Goal: Task Accomplishment & Management: Manage account settings

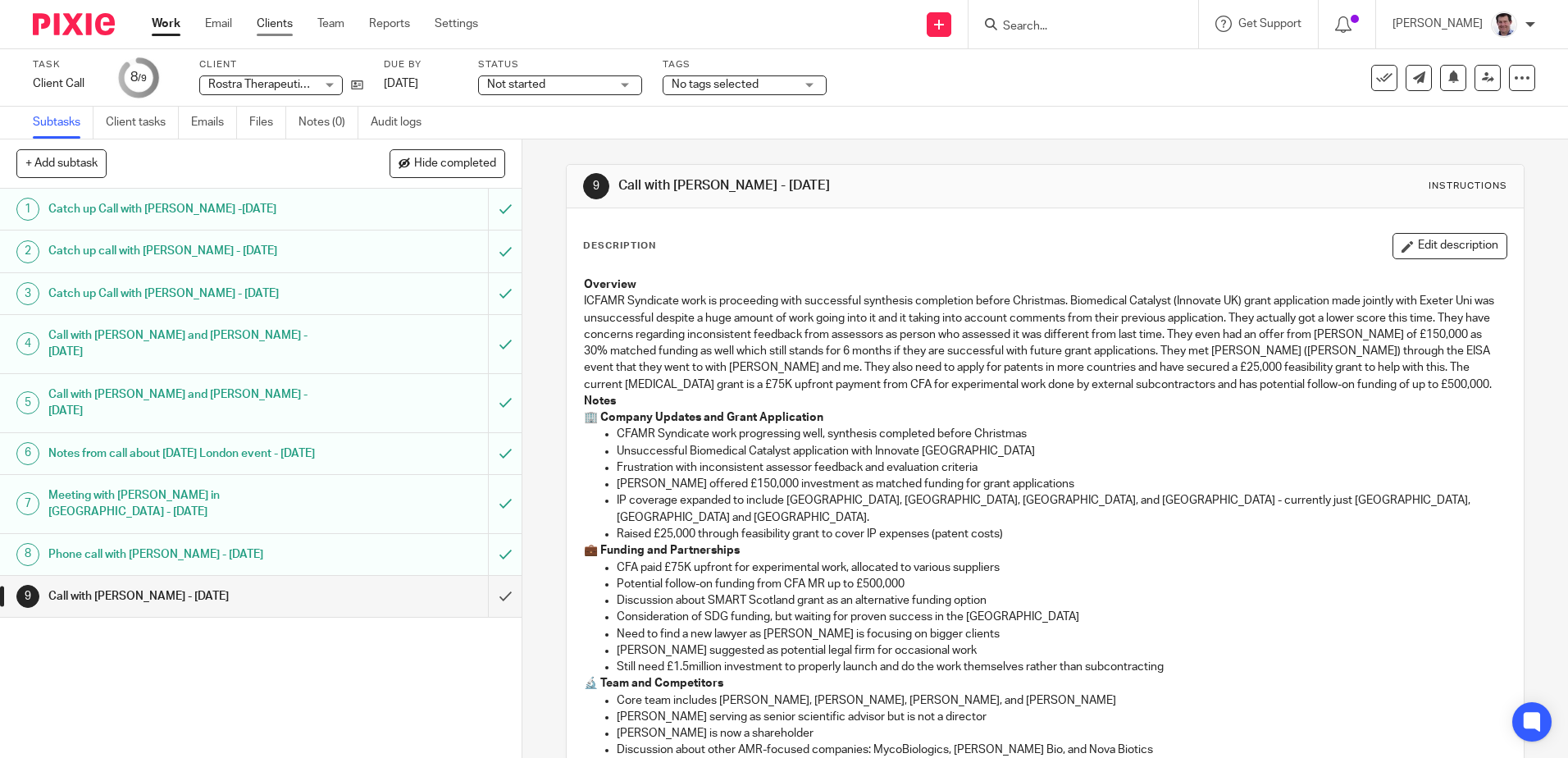
click at [280, 19] on link "Clients" at bounding box center [275, 24] width 36 height 17
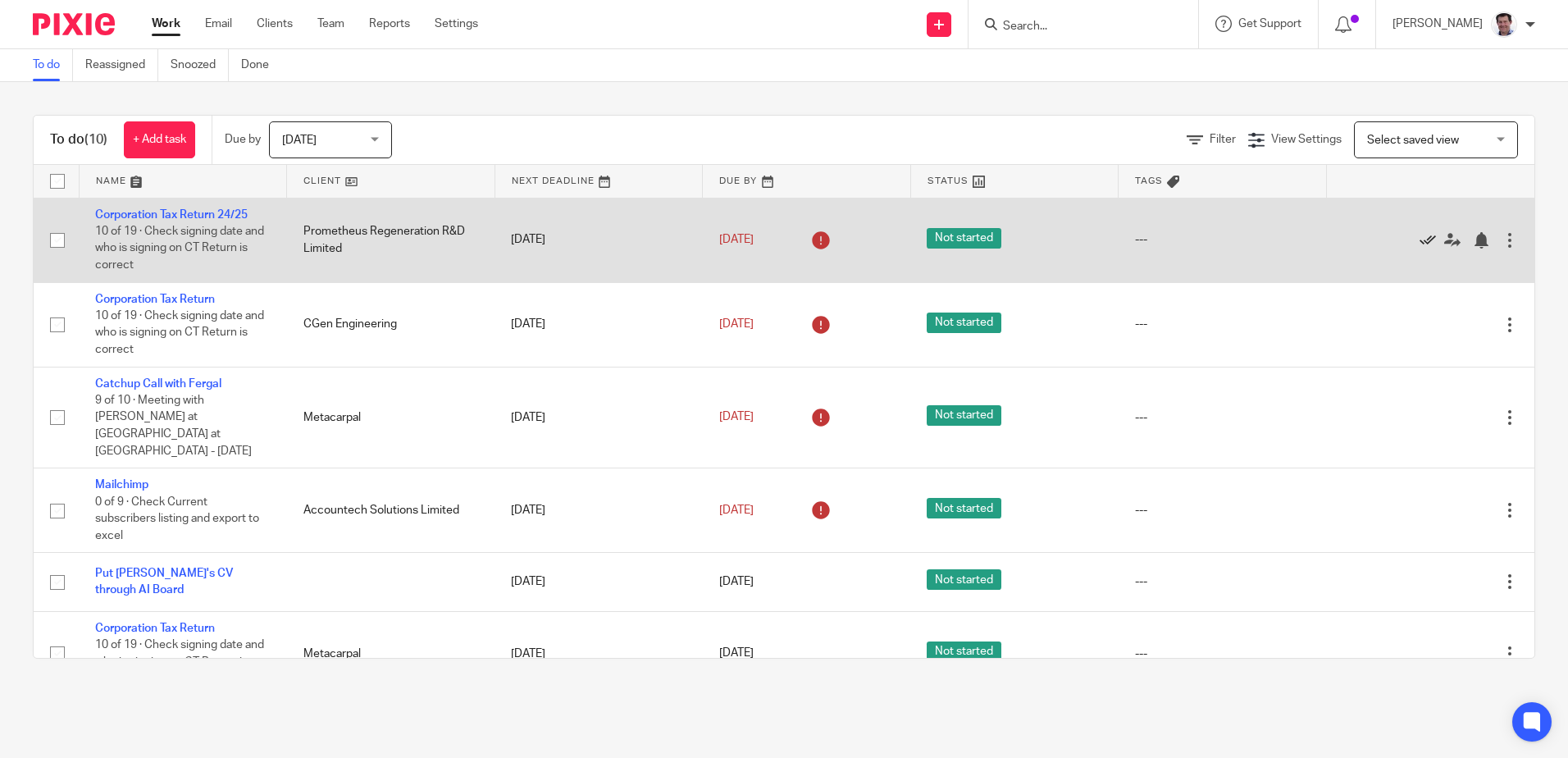
click at [1420, 243] on icon at bounding box center [1428, 240] width 17 height 17
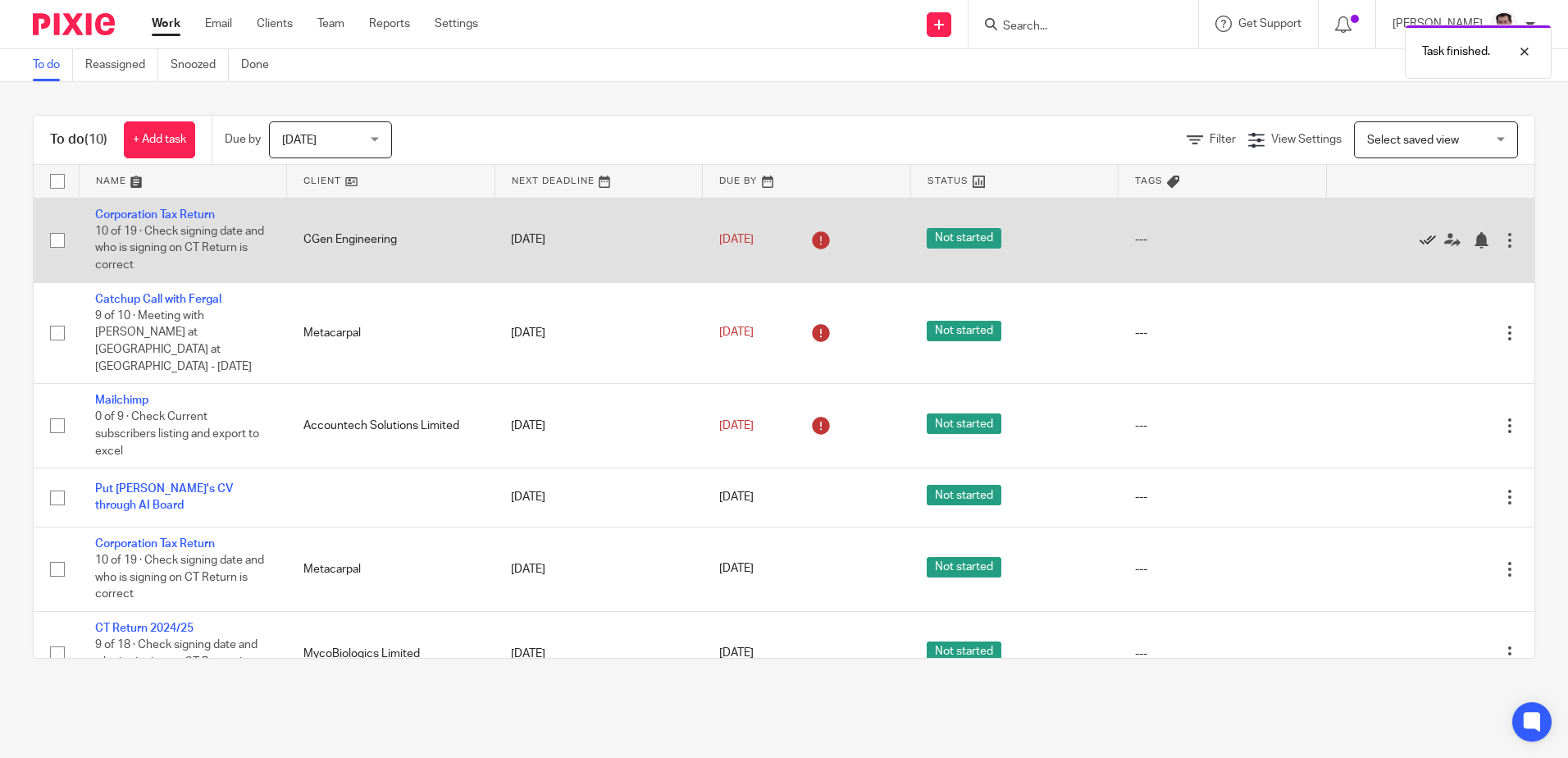
click at [1420, 242] on icon at bounding box center [1428, 240] width 17 height 17
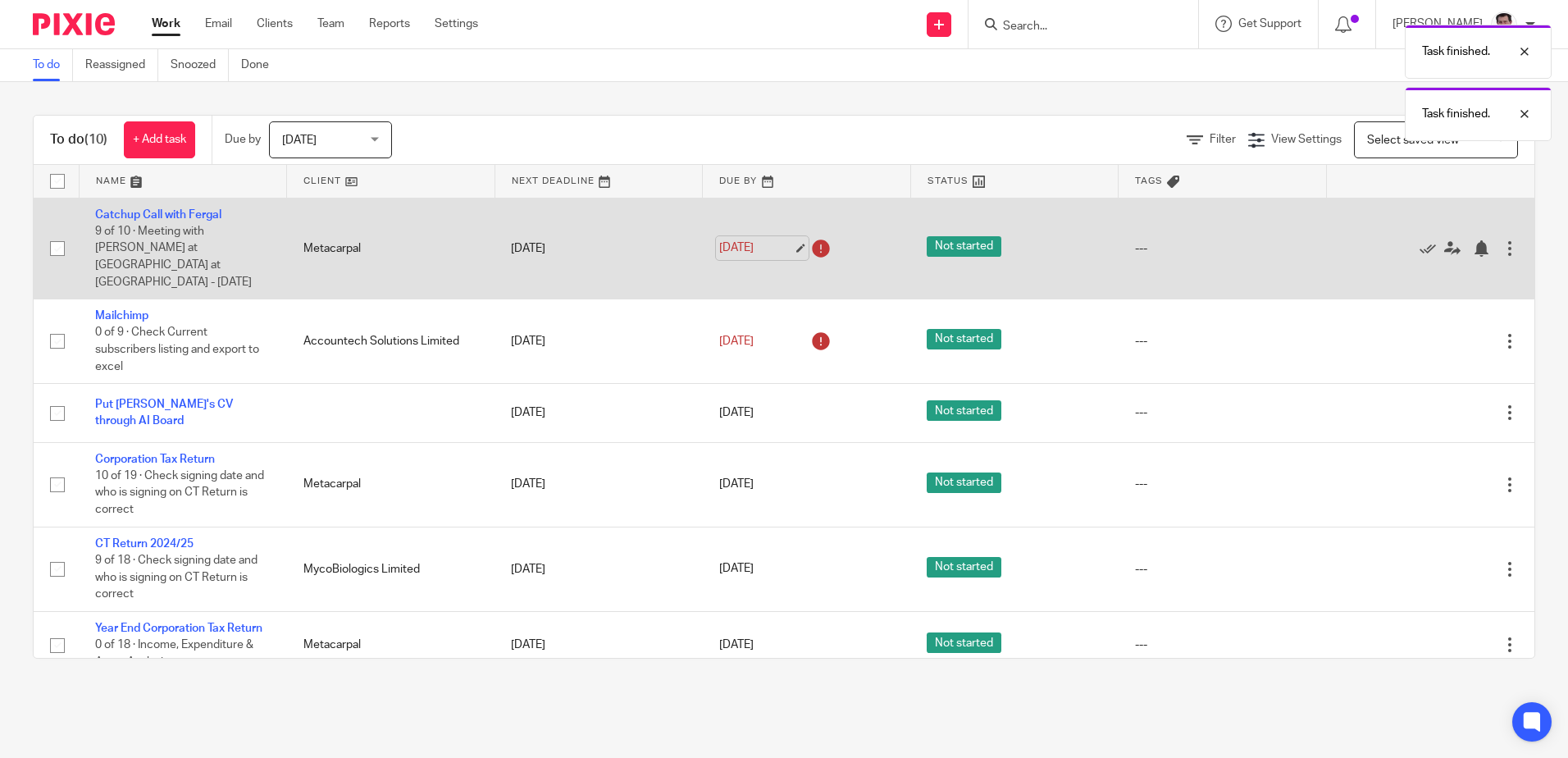
click at [751, 239] on link "16 Sep 2025" at bounding box center [755, 248] width 74 height 17
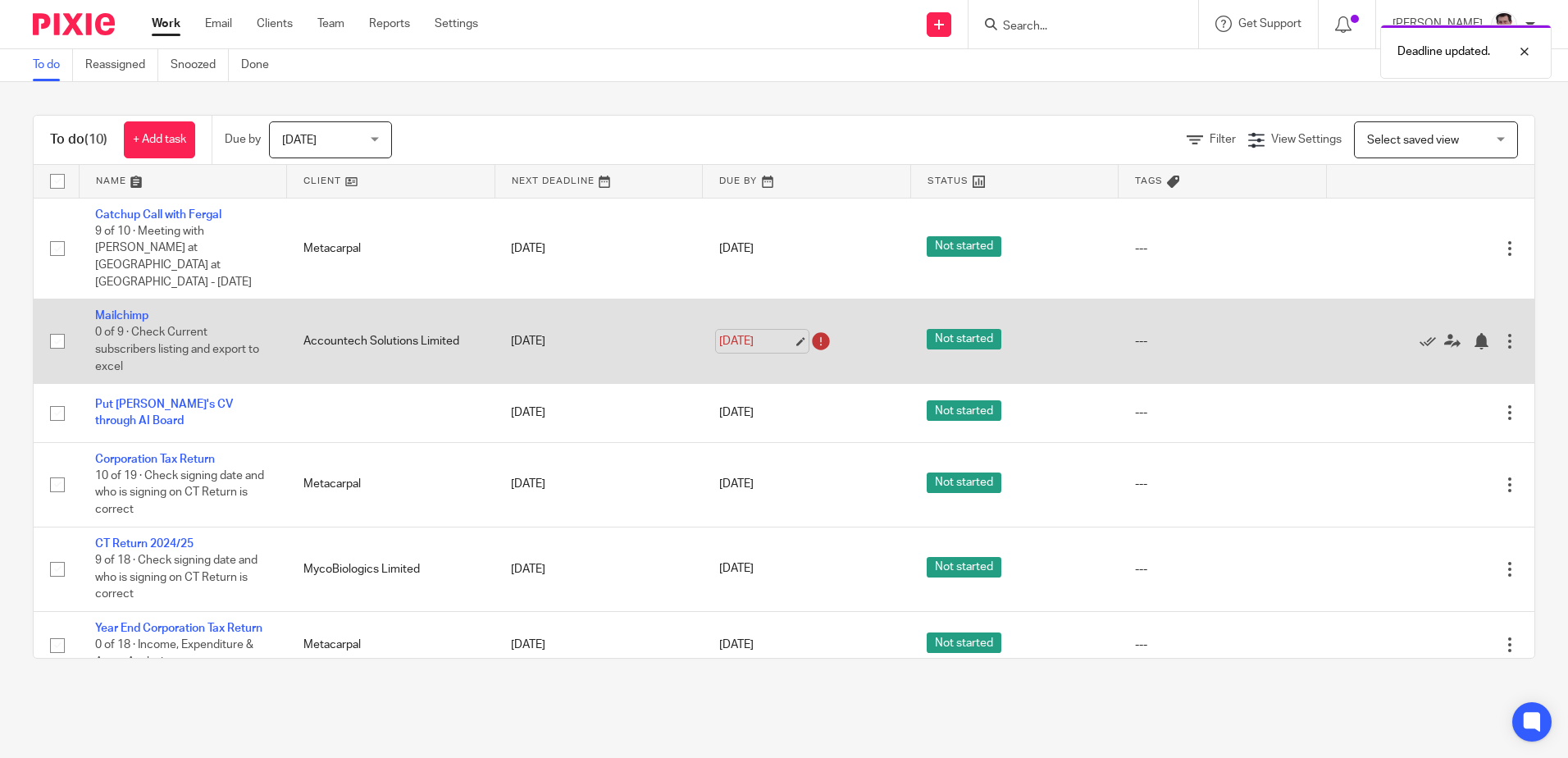
click at [765, 333] on link "19 Sep 2025" at bounding box center [755, 341] width 74 height 17
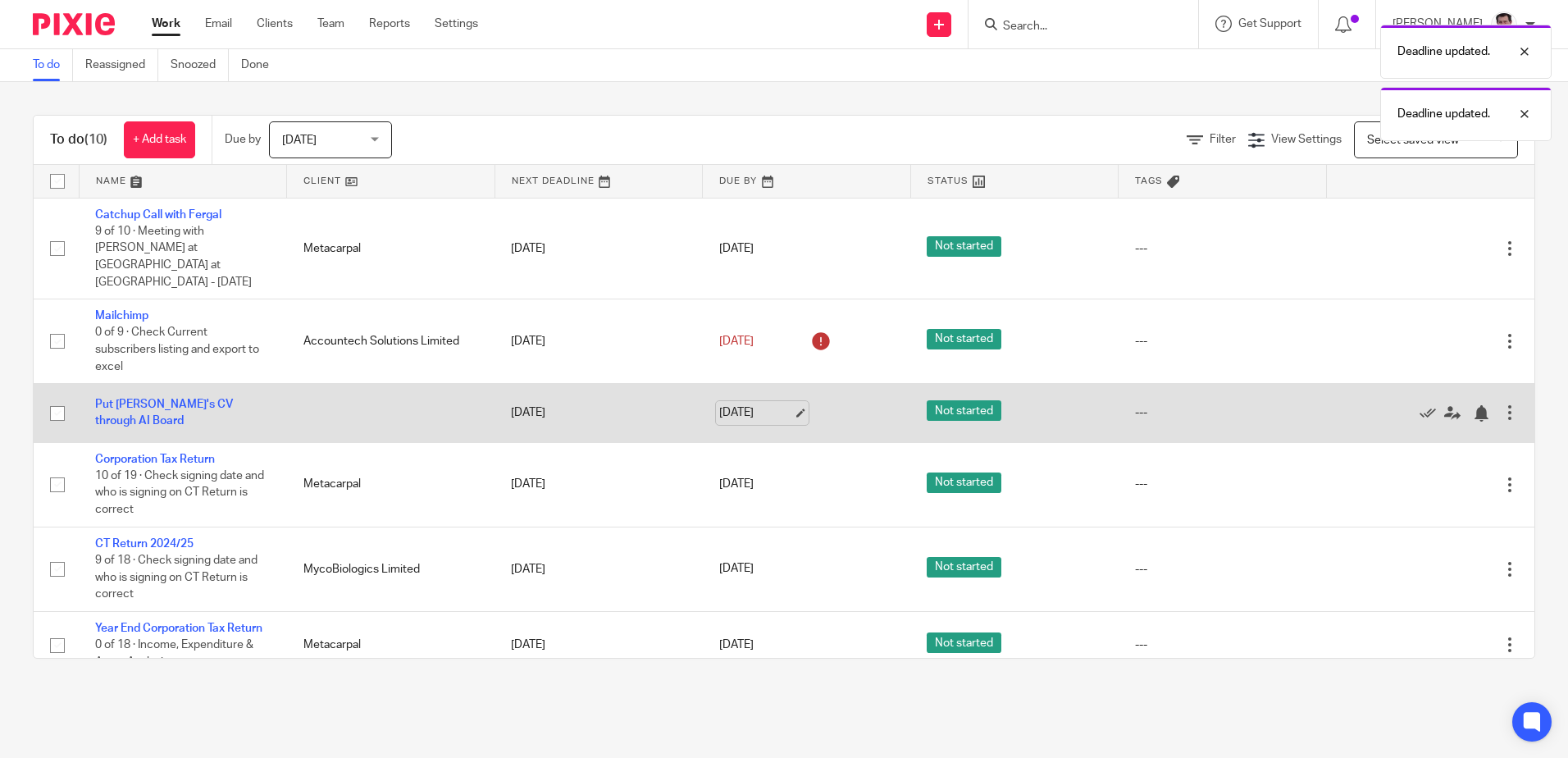
click at [775, 404] on link "19 Sep 2025" at bounding box center [755, 413] width 74 height 17
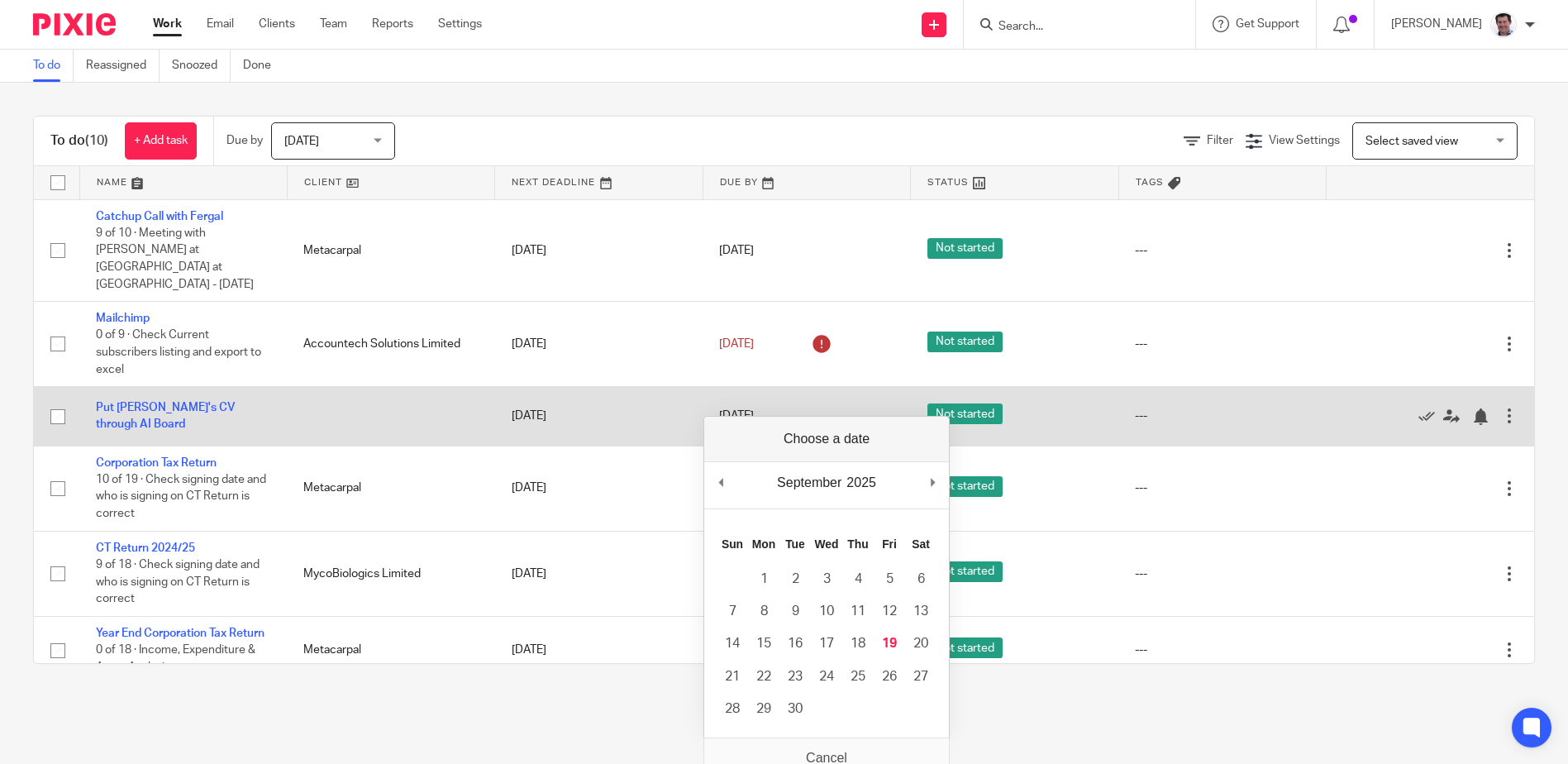
click at [1501, 407] on div at bounding box center [1510, 416] width 17 height 17
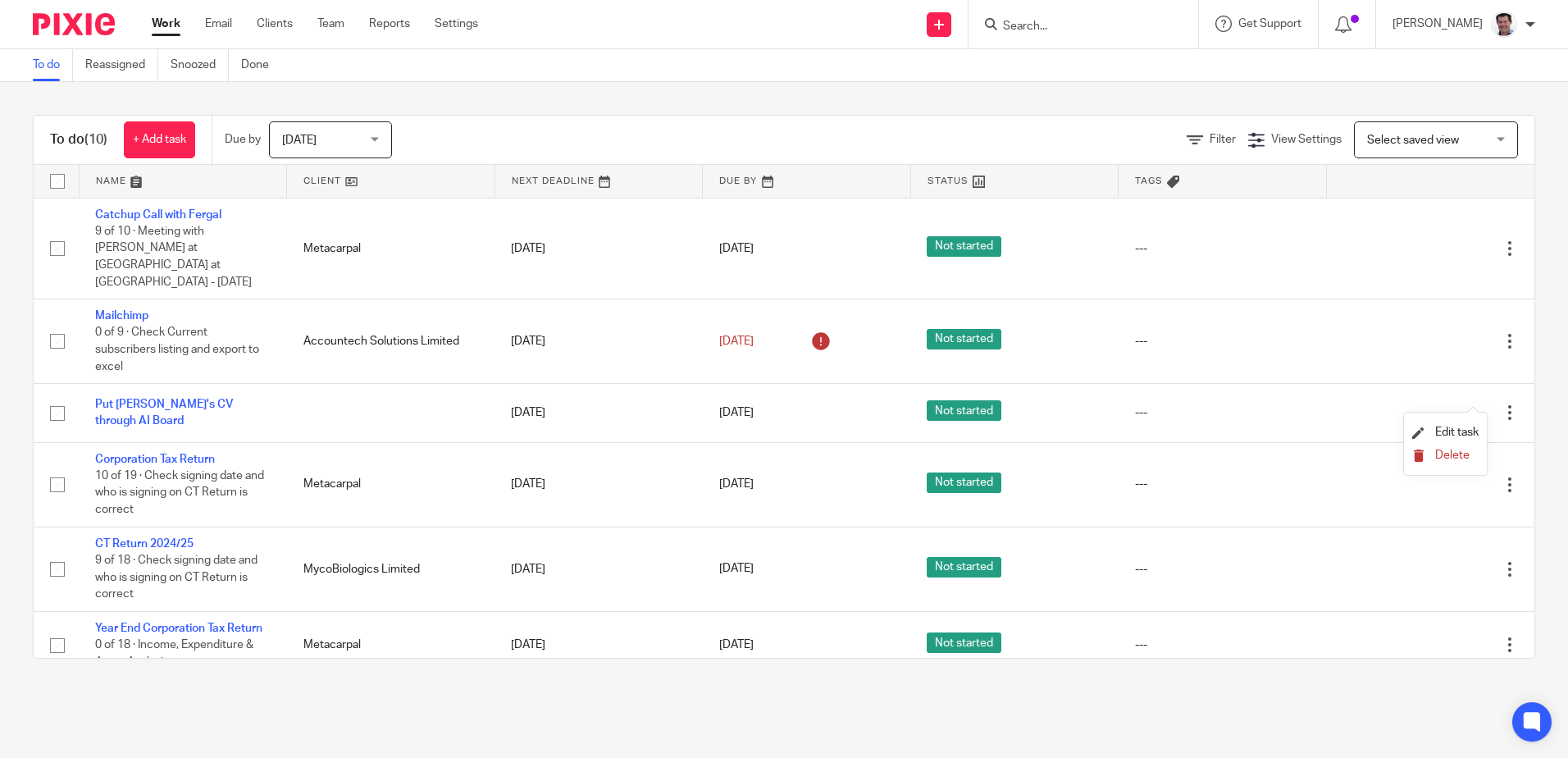
click at [1441, 451] on span "Delete" at bounding box center [1452, 456] width 35 height 12
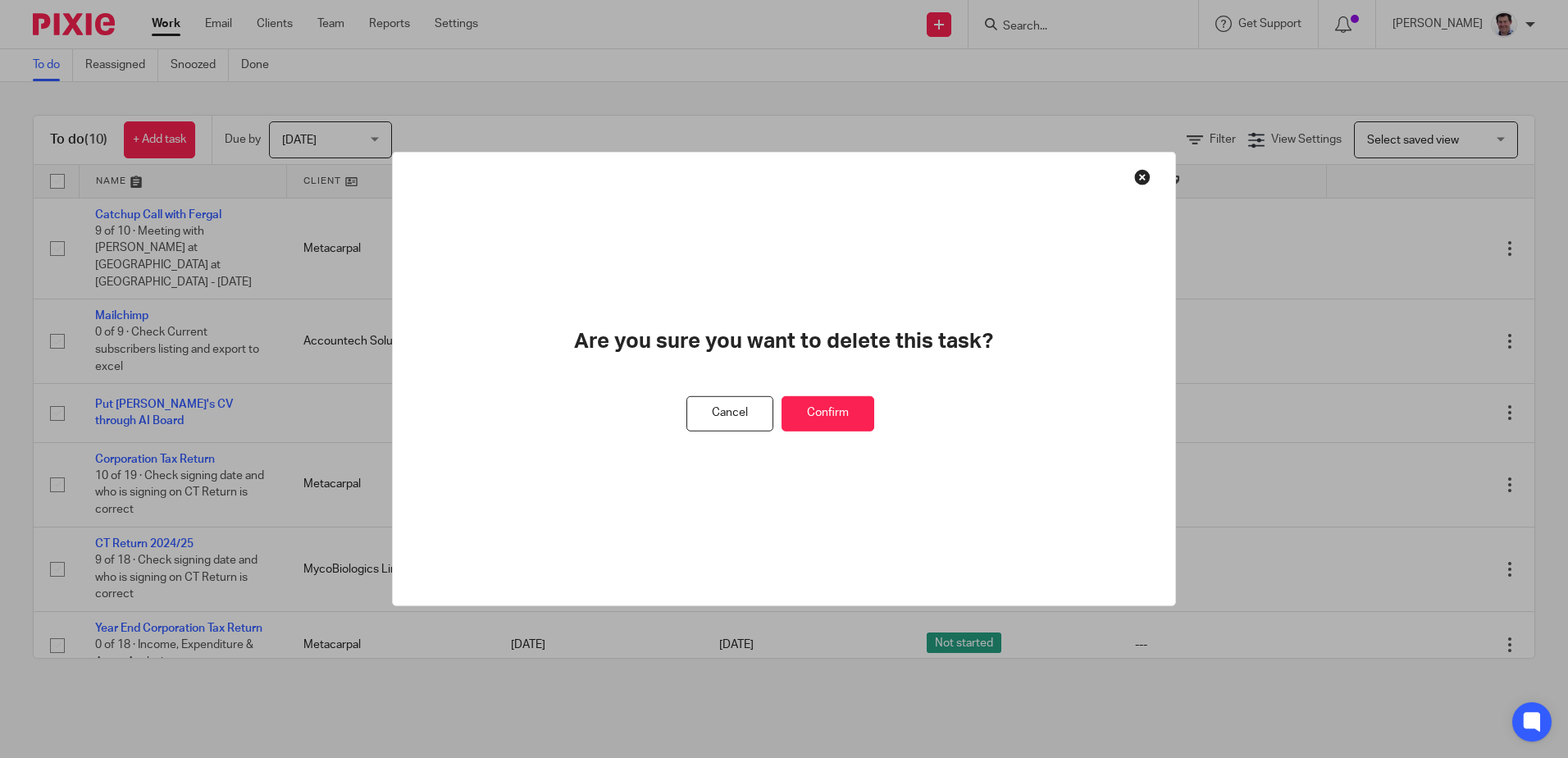
click at [845, 413] on button "Confirm" at bounding box center [827, 413] width 93 height 36
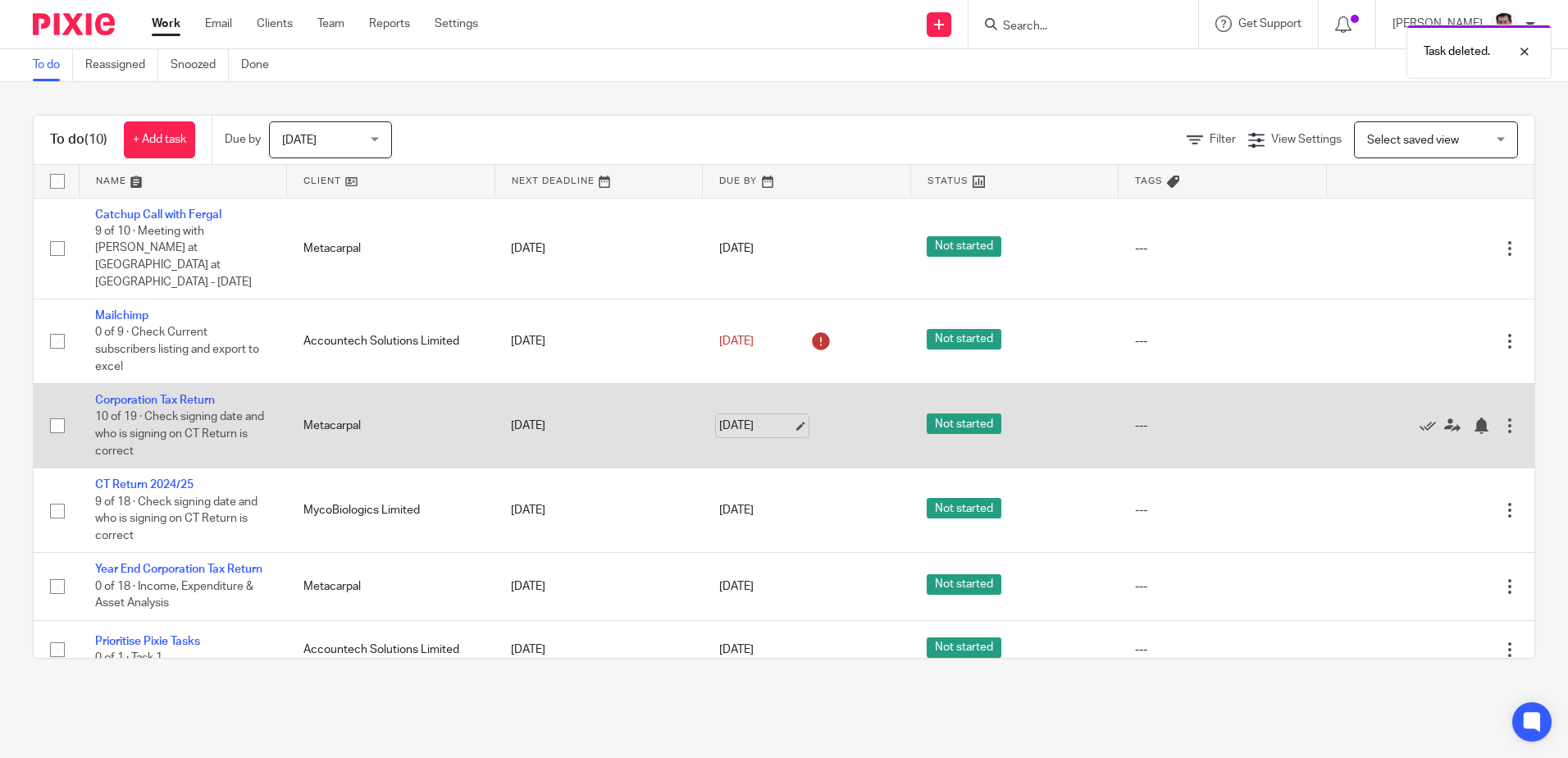
click at [780, 418] on link "19 Sep 2025" at bounding box center [755, 426] width 74 height 17
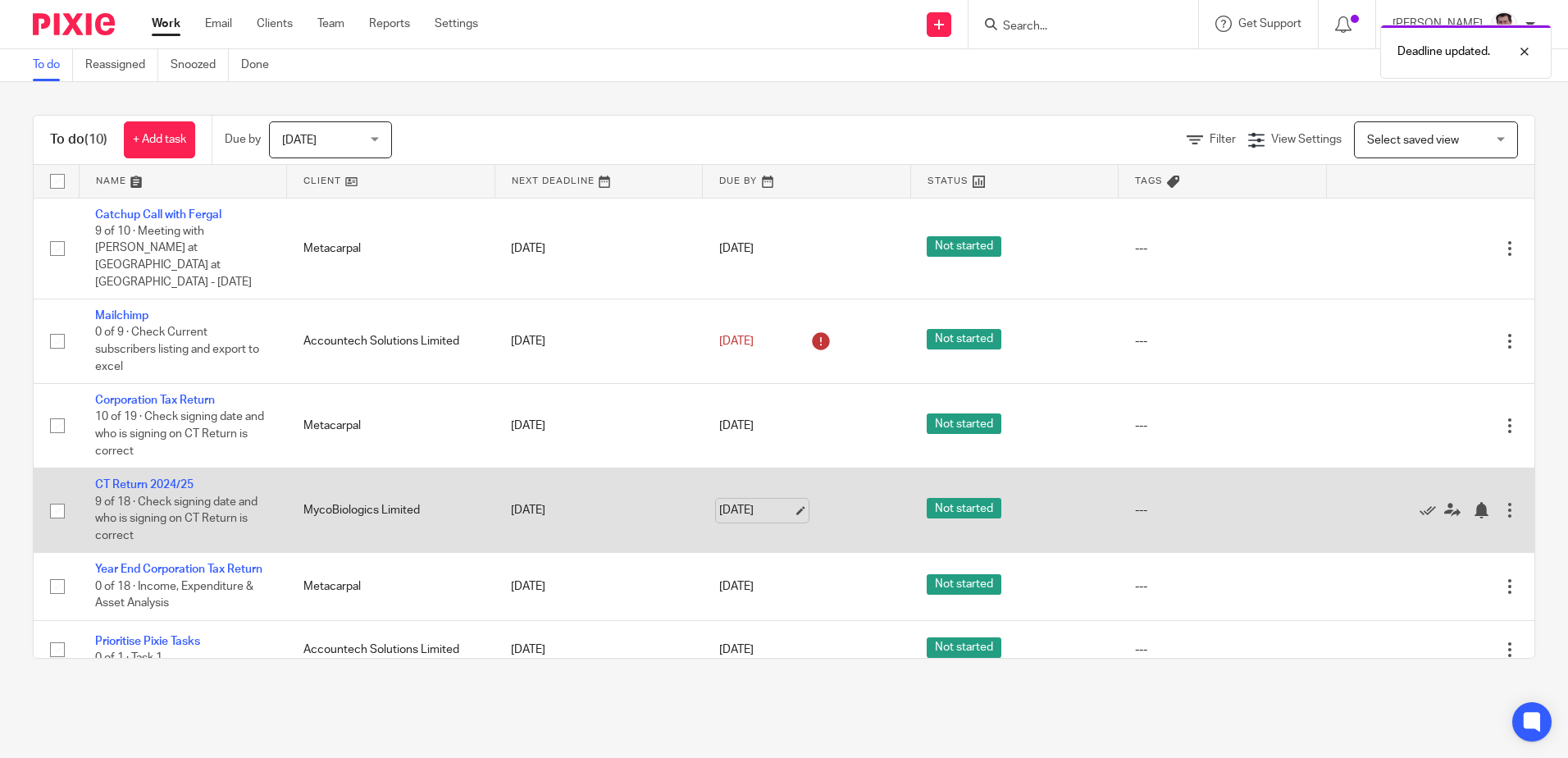
click at [784, 502] on link "19 Sep 2025" at bounding box center [755, 510] width 74 height 17
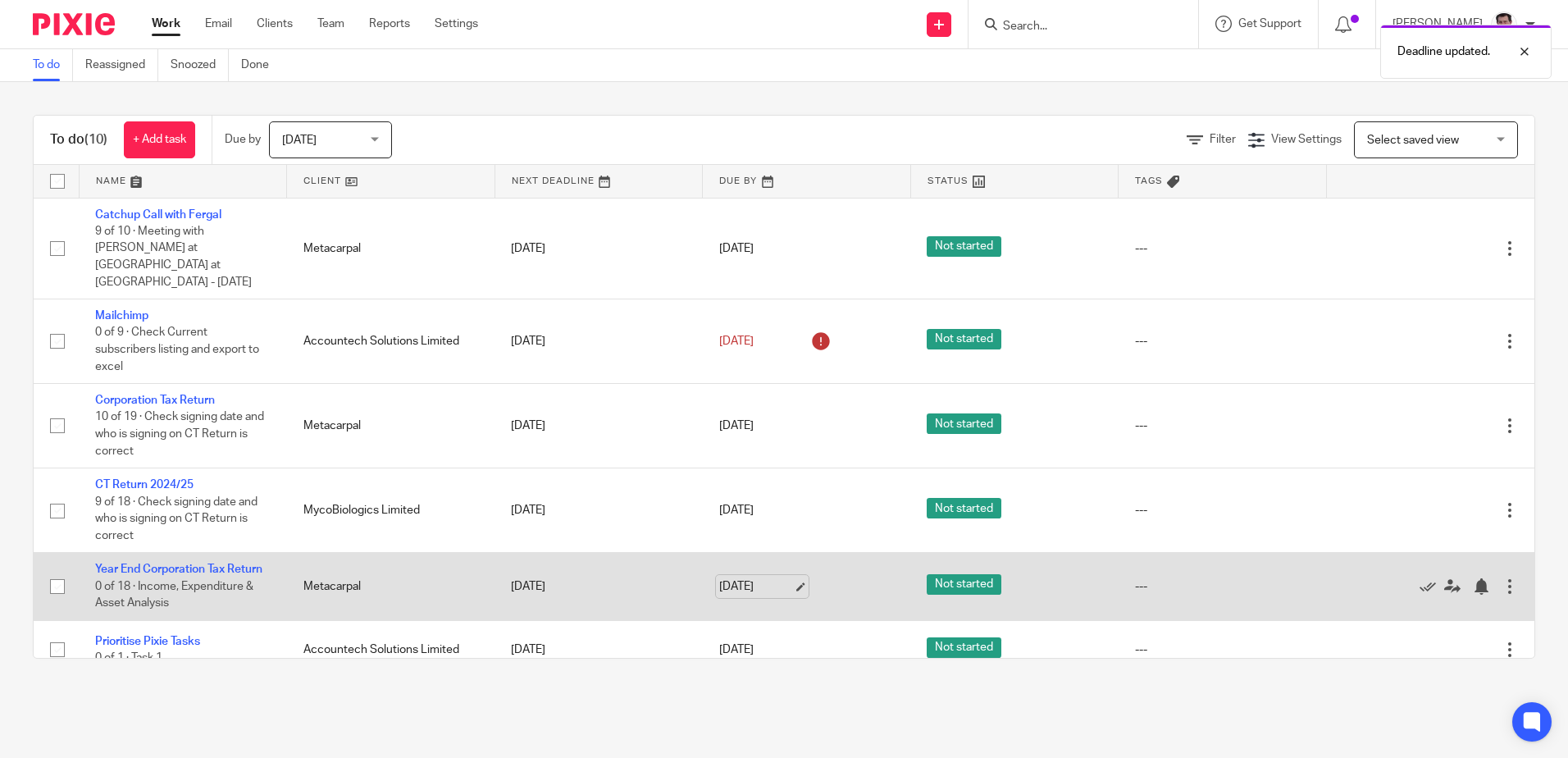
click at [779, 578] on link "19 Sep 2025" at bounding box center [755, 587] width 74 height 17
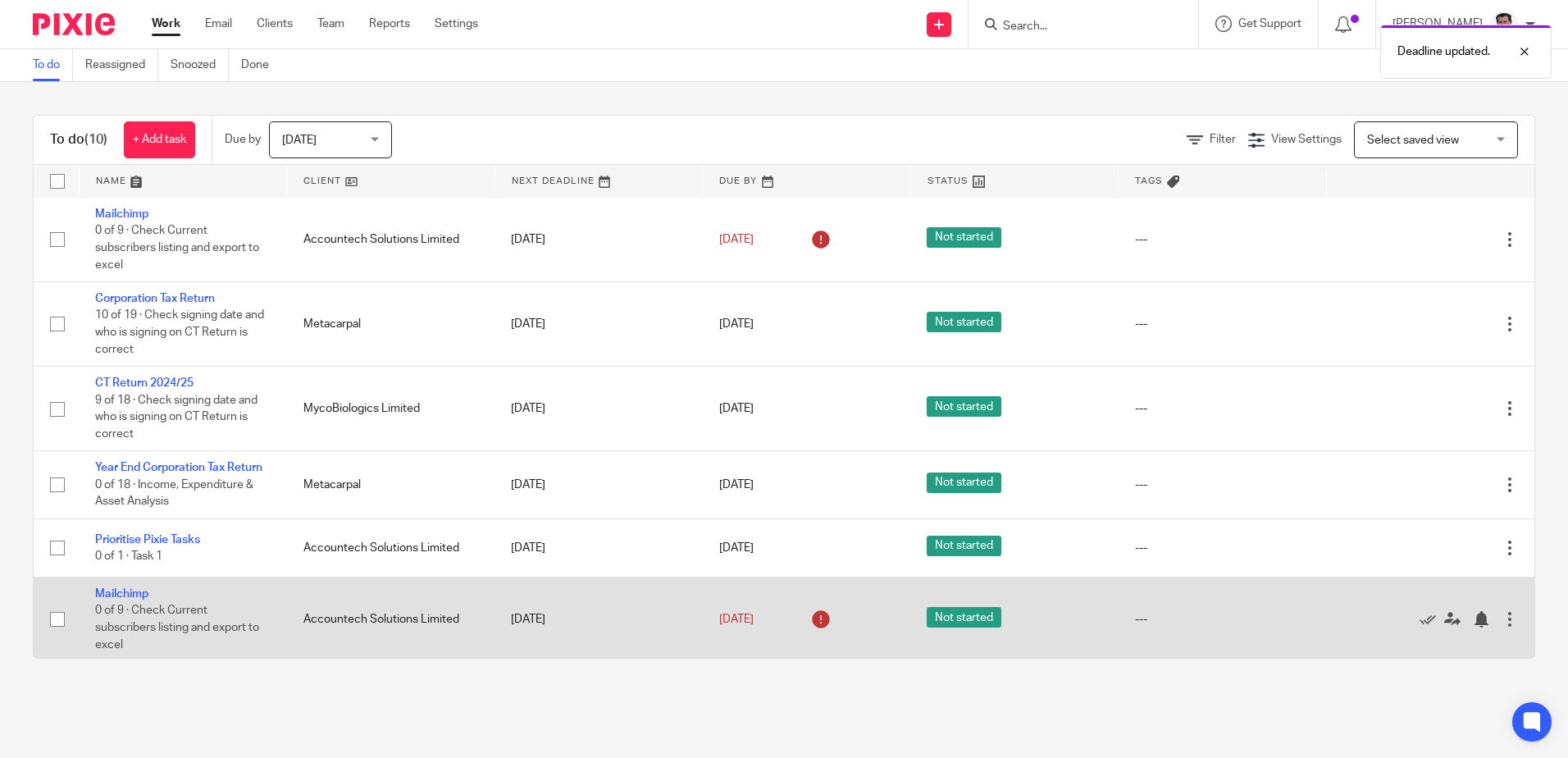
scroll to position [105, 0]
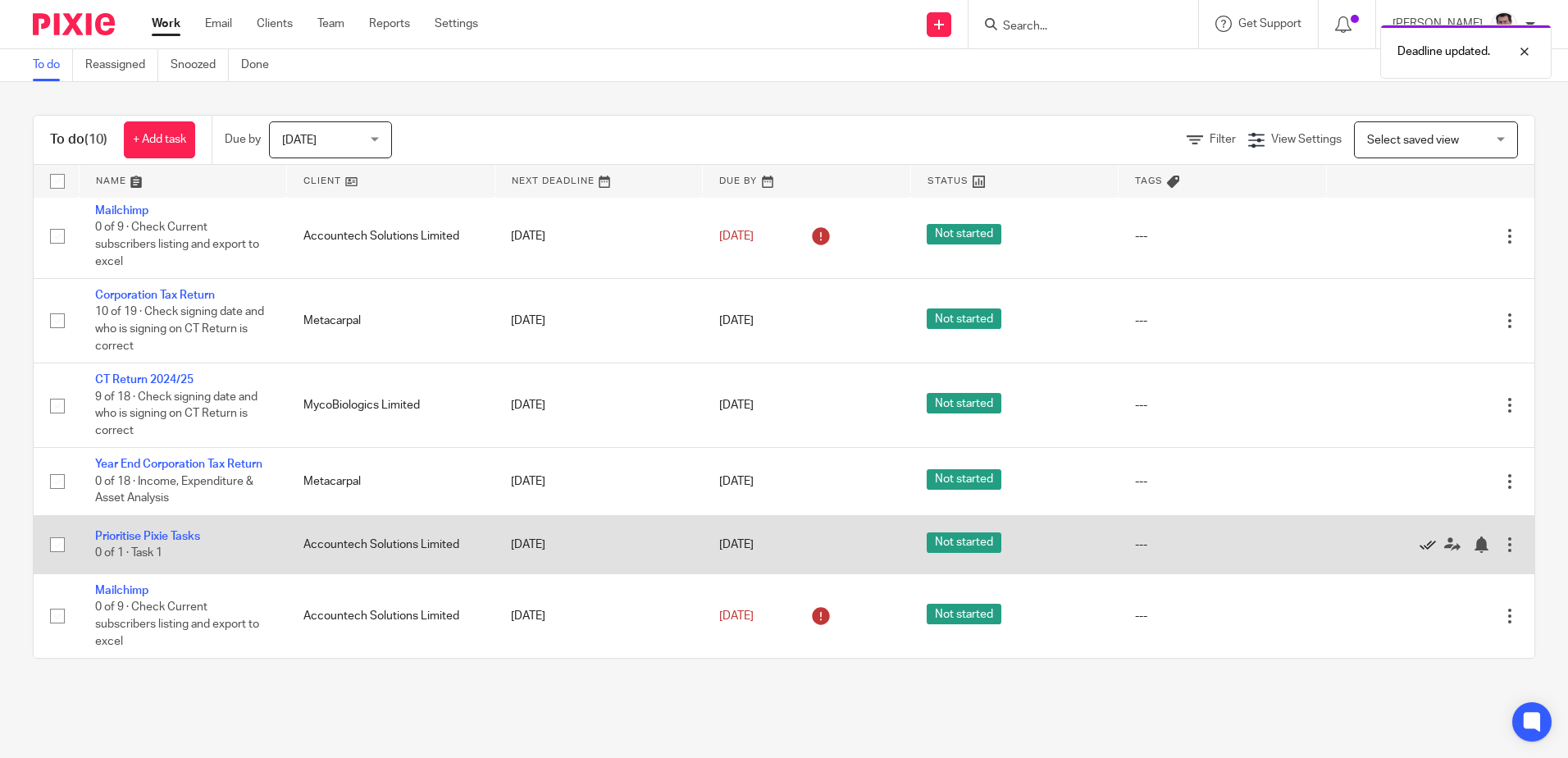
click at [1420, 549] on icon at bounding box center [1428, 544] width 17 height 17
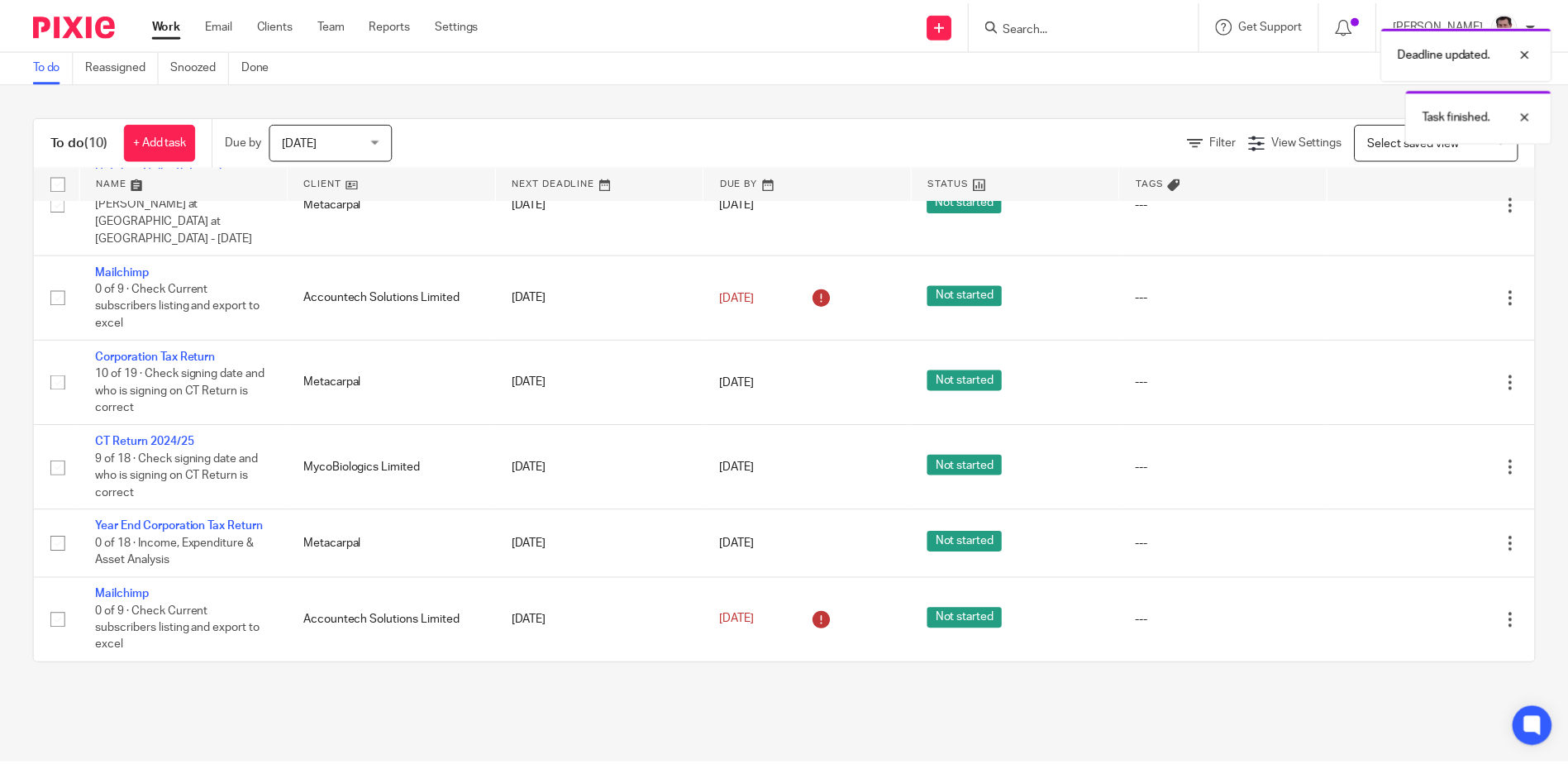
scroll to position [47, 0]
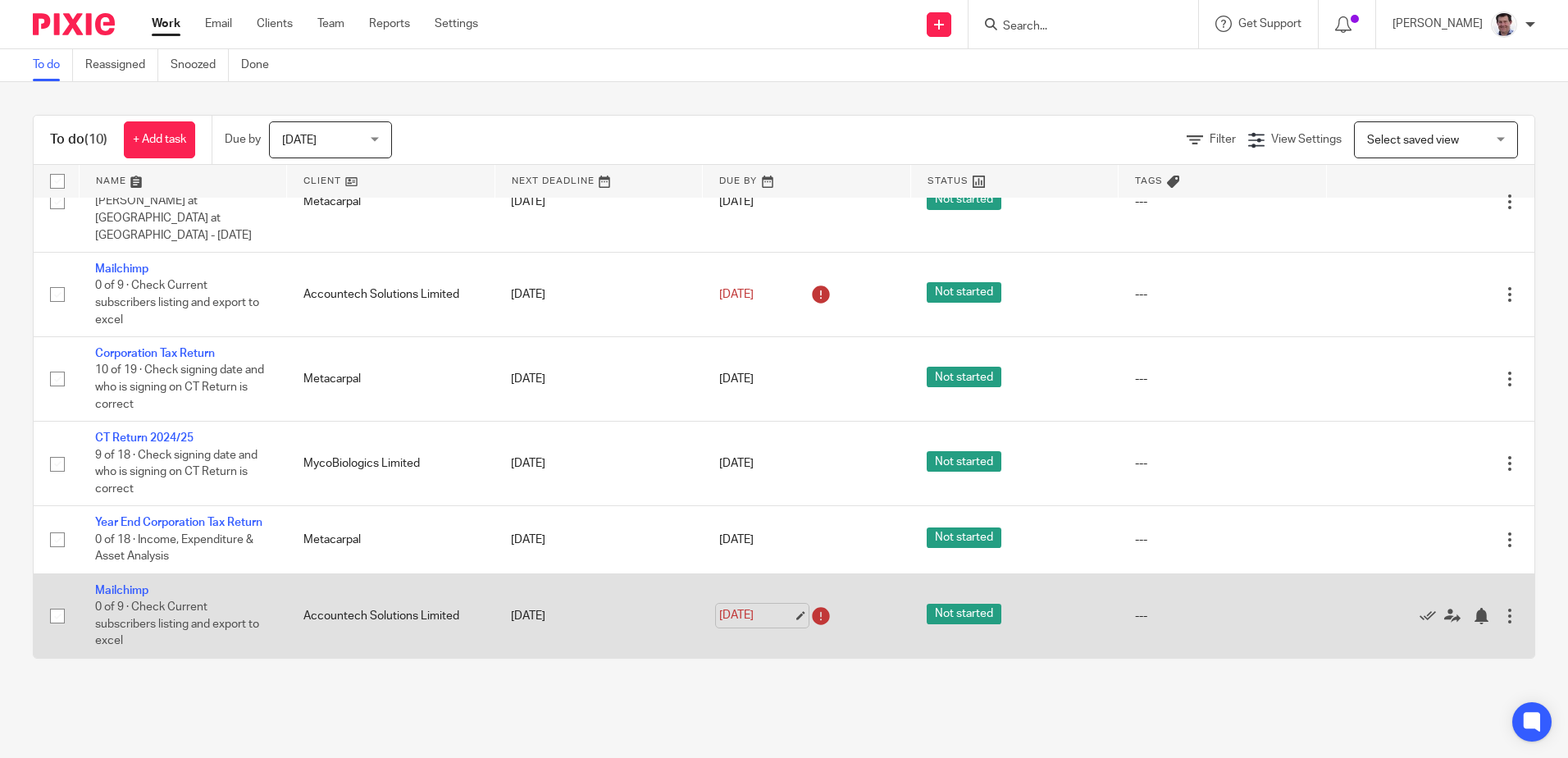
click at [774, 616] on link "23 Sep 2025" at bounding box center [755, 616] width 74 height 17
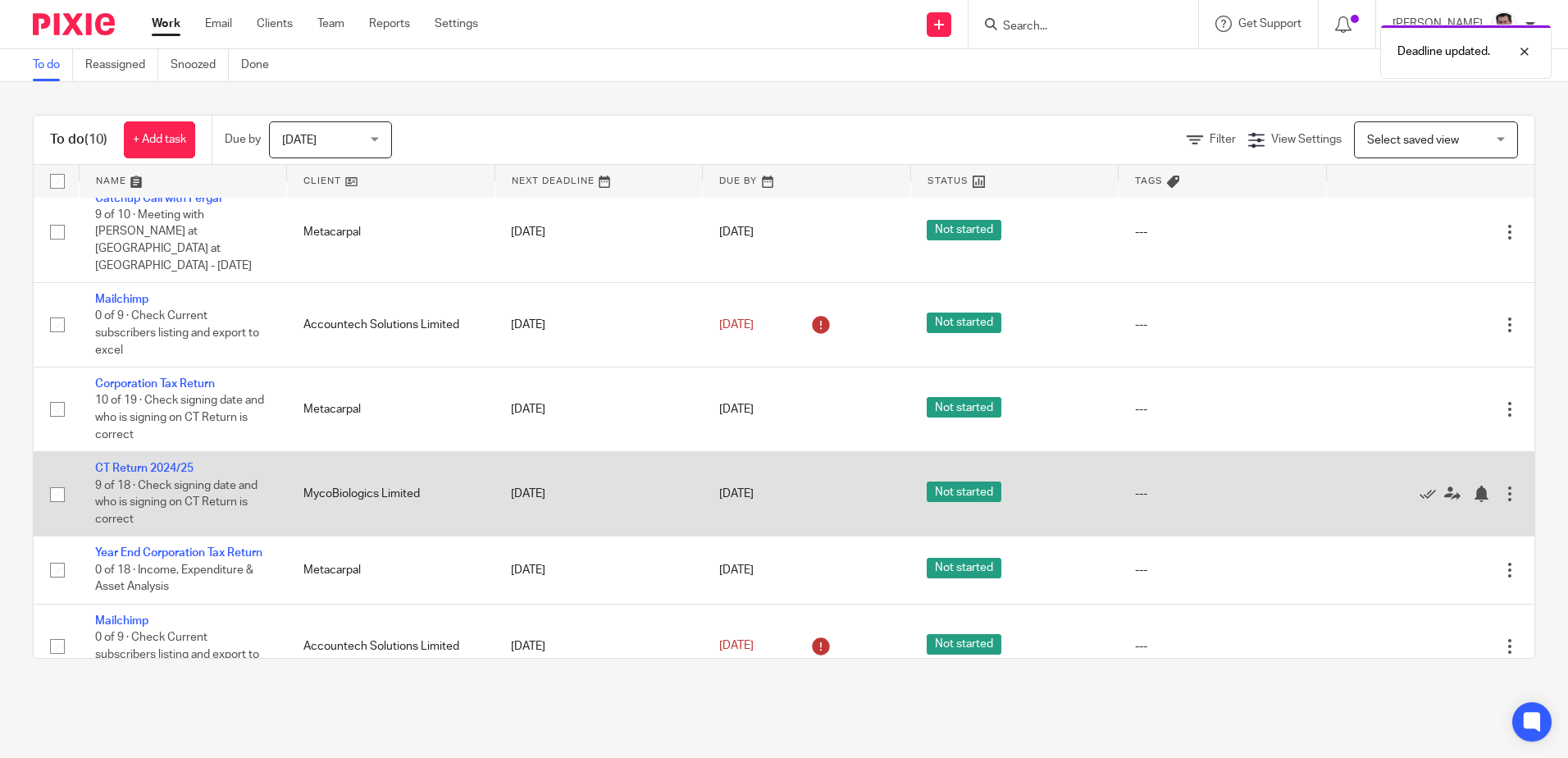
scroll to position [0, 0]
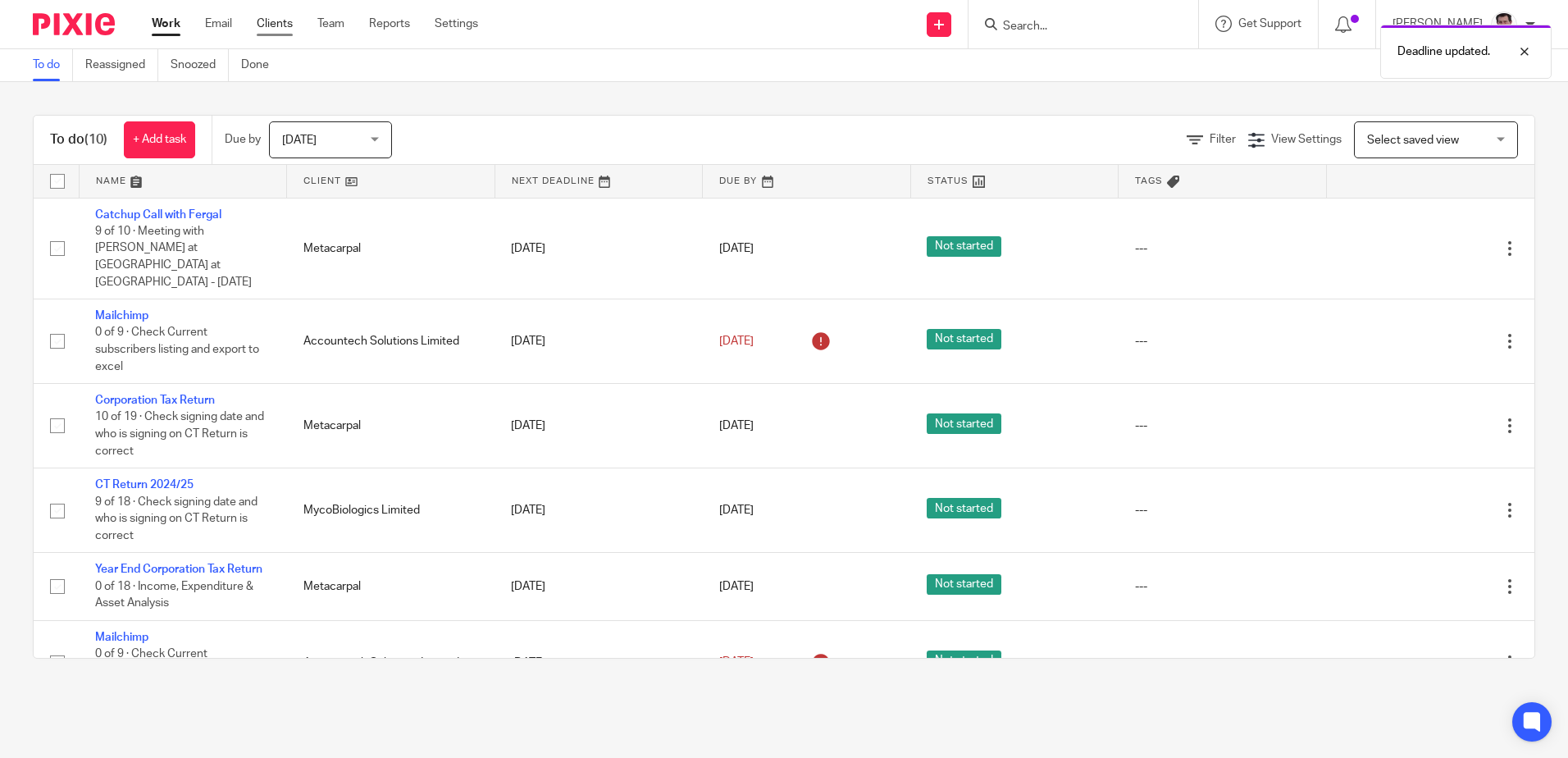
click at [279, 22] on link "Clients" at bounding box center [275, 24] width 36 height 17
